Goal: Transaction & Acquisition: Obtain resource

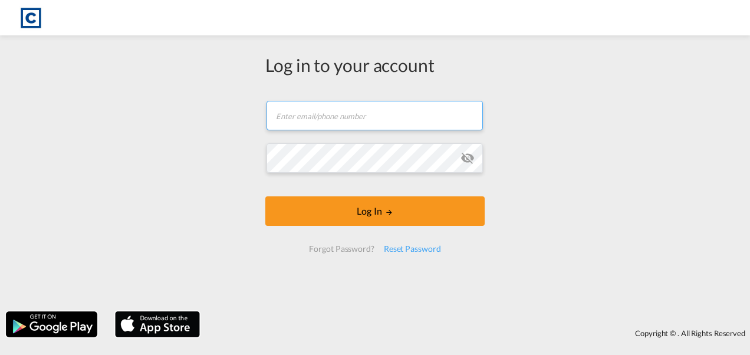
click at [333, 116] on input "text" at bounding box center [375, 115] width 217 height 29
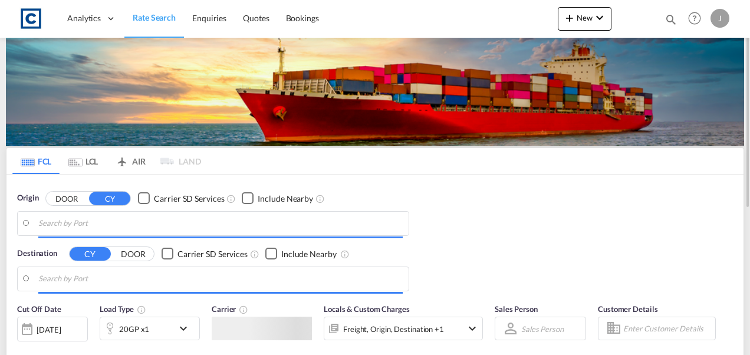
type input "GB-LA6, [GEOGRAPHIC_DATA]"
type input "Ho Chi Minh City ([GEOGRAPHIC_DATA]), VNSGN"
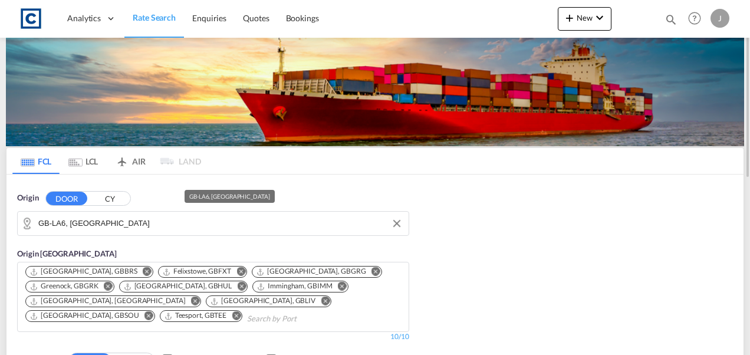
click at [111, 227] on input "GB-LA6, [GEOGRAPHIC_DATA]" at bounding box center [220, 224] width 365 height 18
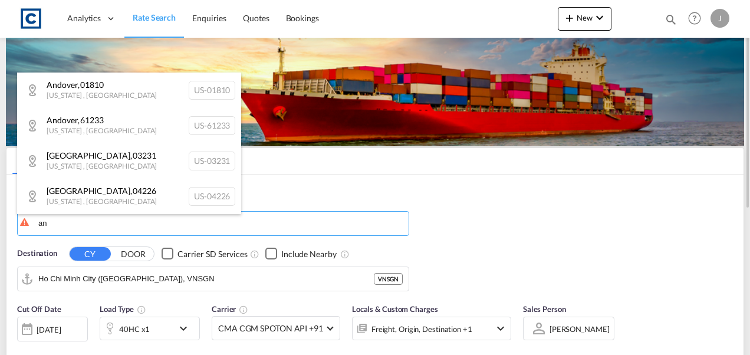
type input "a"
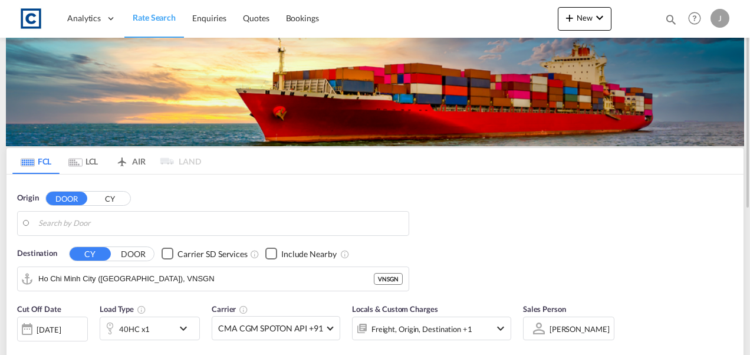
click at [246, 225] on body "Analytics Dashboard Rate Search Enquiries Quotes Bookings" at bounding box center [375, 177] width 750 height 355
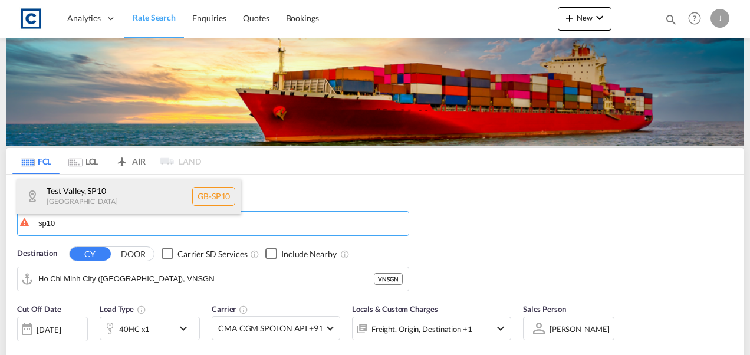
click at [91, 191] on div "Test Valley , SP10 [GEOGRAPHIC_DATA] [GEOGRAPHIC_DATA]-SP10" at bounding box center [129, 196] width 224 height 35
type input "GB-SP10, Test Valley"
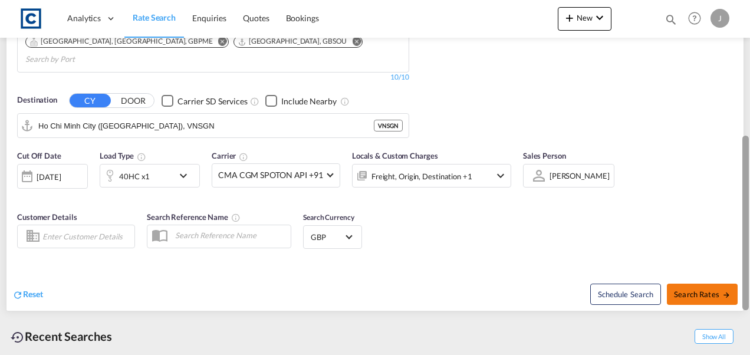
scroll to position [273, 0]
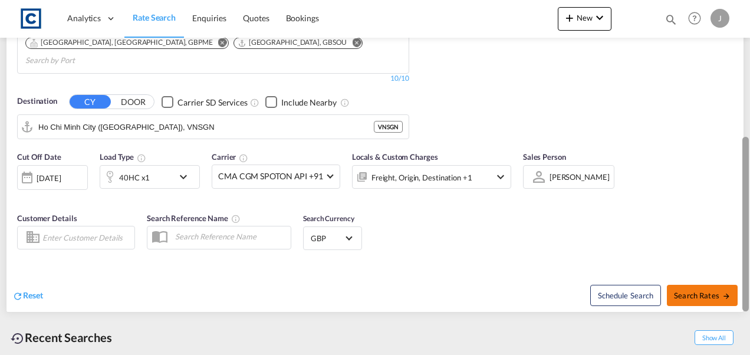
drag, startPoint x: 746, startPoint y: 150, endPoint x: 730, endPoint y: 285, distance: 136.0
click at [730, 285] on md-content "Analytics Dashboard Rate Search Enquiries Quotes Bookings New Quote Bookings" at bounding box center [375, 177] width 750 height 355
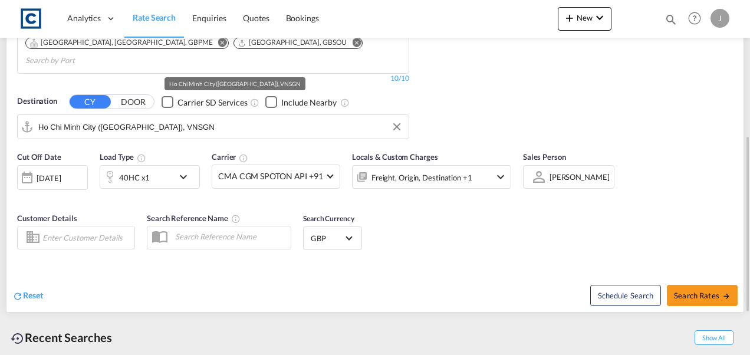
click at [183, 118] on input "Ho Chi Minh City ([GEOGRAPHIC_DATA]), VNSGN" at bounding box center [220, 127] width 365 height 18
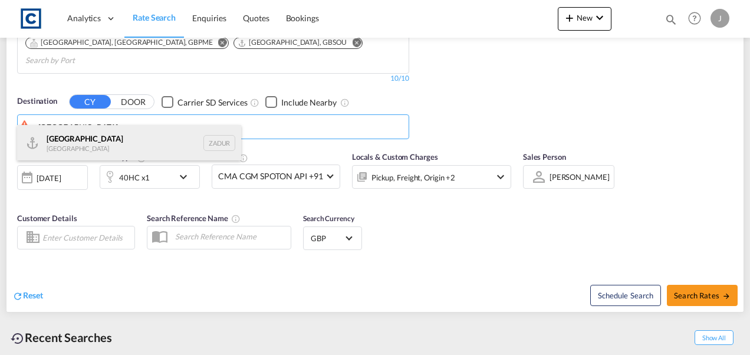
click at [70, 143] on div "[GEOGRAPHIC_DATA] [GEOGRAPHIC_DATA] ZADUR" at bounding box center [129, 142] width 224 height 35
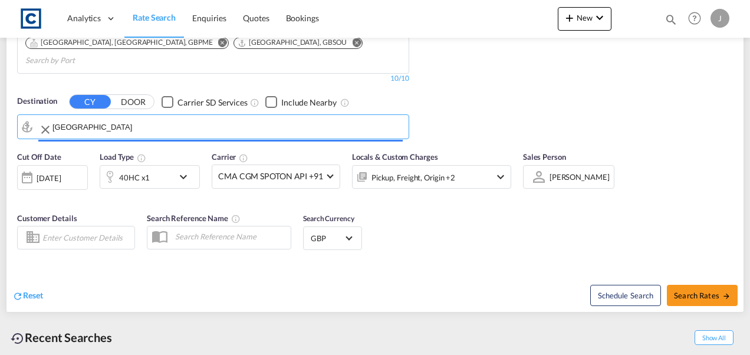
type input "[GEOGRAPHIC_DATA], ZADUR"
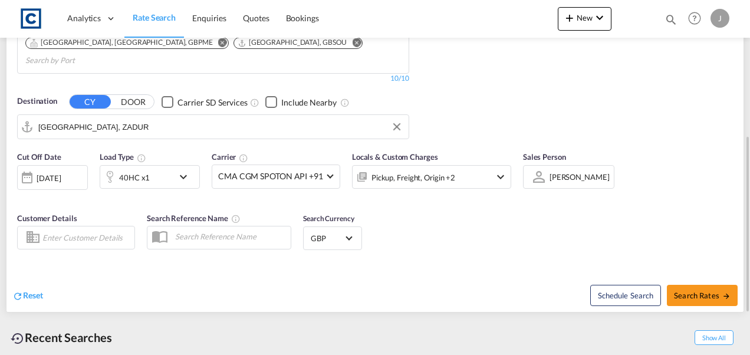
click at [696, 290] on div "Schedule Search Search Rates" at bounding box center [561, 289] width 366 height 45
click at [683, 285] on button "Search Rates" at bounding box center [702, 295] width 71 height 21
type input "SP10 to ZADUR / [DATE]"
